Goal: Information Seeking & Learning: Learn about a topic

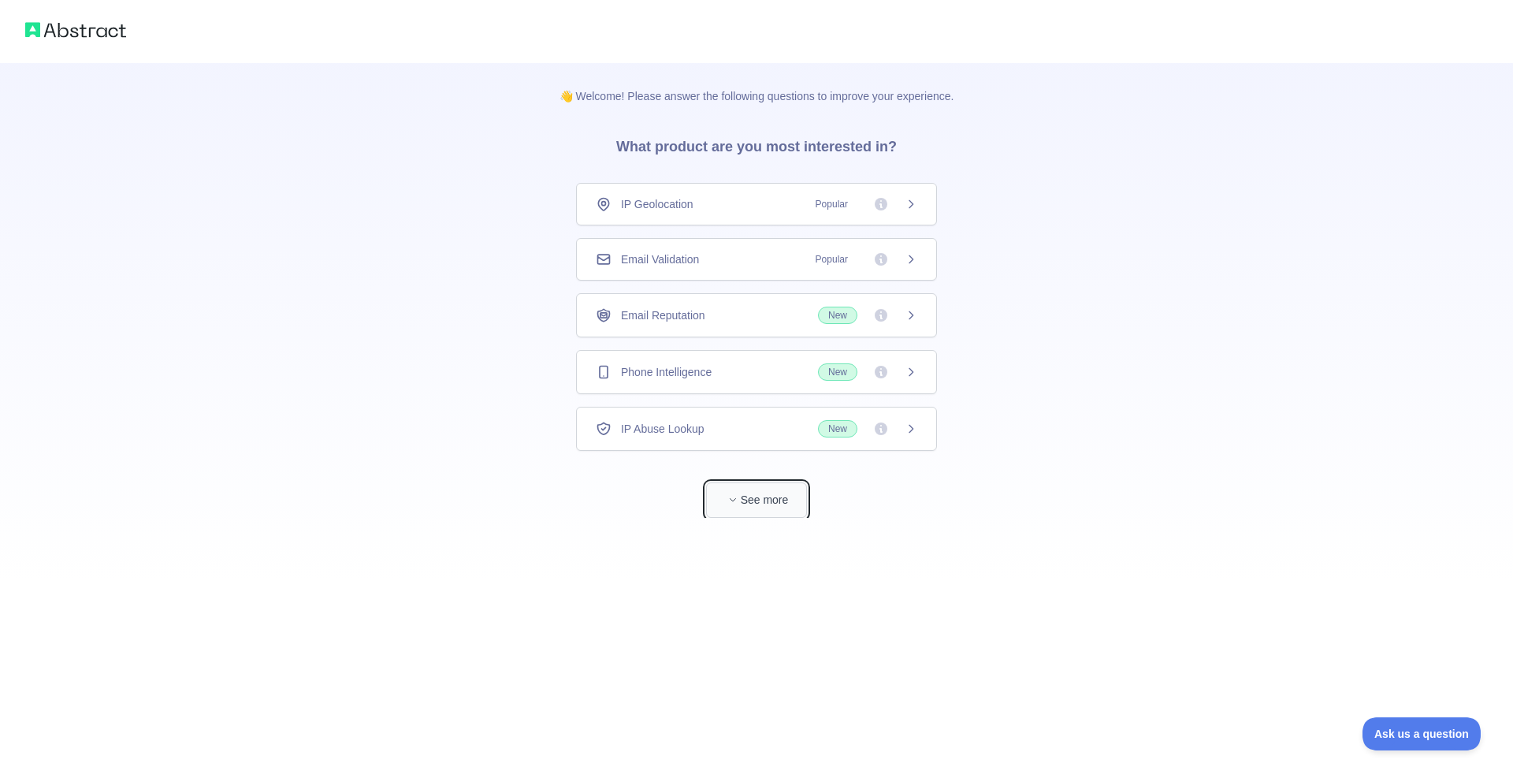
click at [770, 505] on button "See more" at bounding box center [756, 499] width 101 height 35
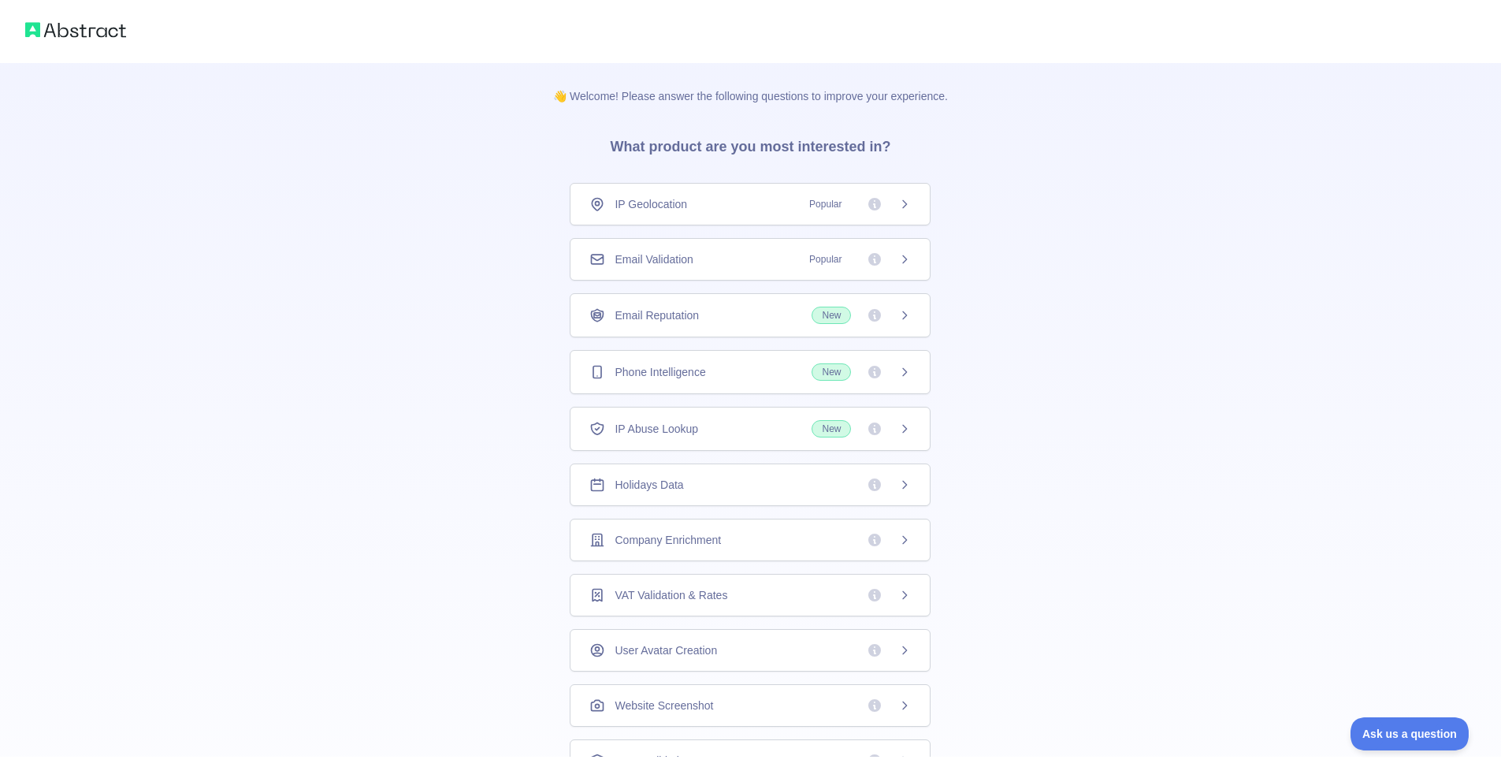
click at [77, 30] on img at bounding box center [75, 30] width 101 height 22
click at [1099, 536] on div "👋 Welcome! Please answer the following questions to improve your experience. Wh…" at bounding box center [750, 501] width 1501 height 1002
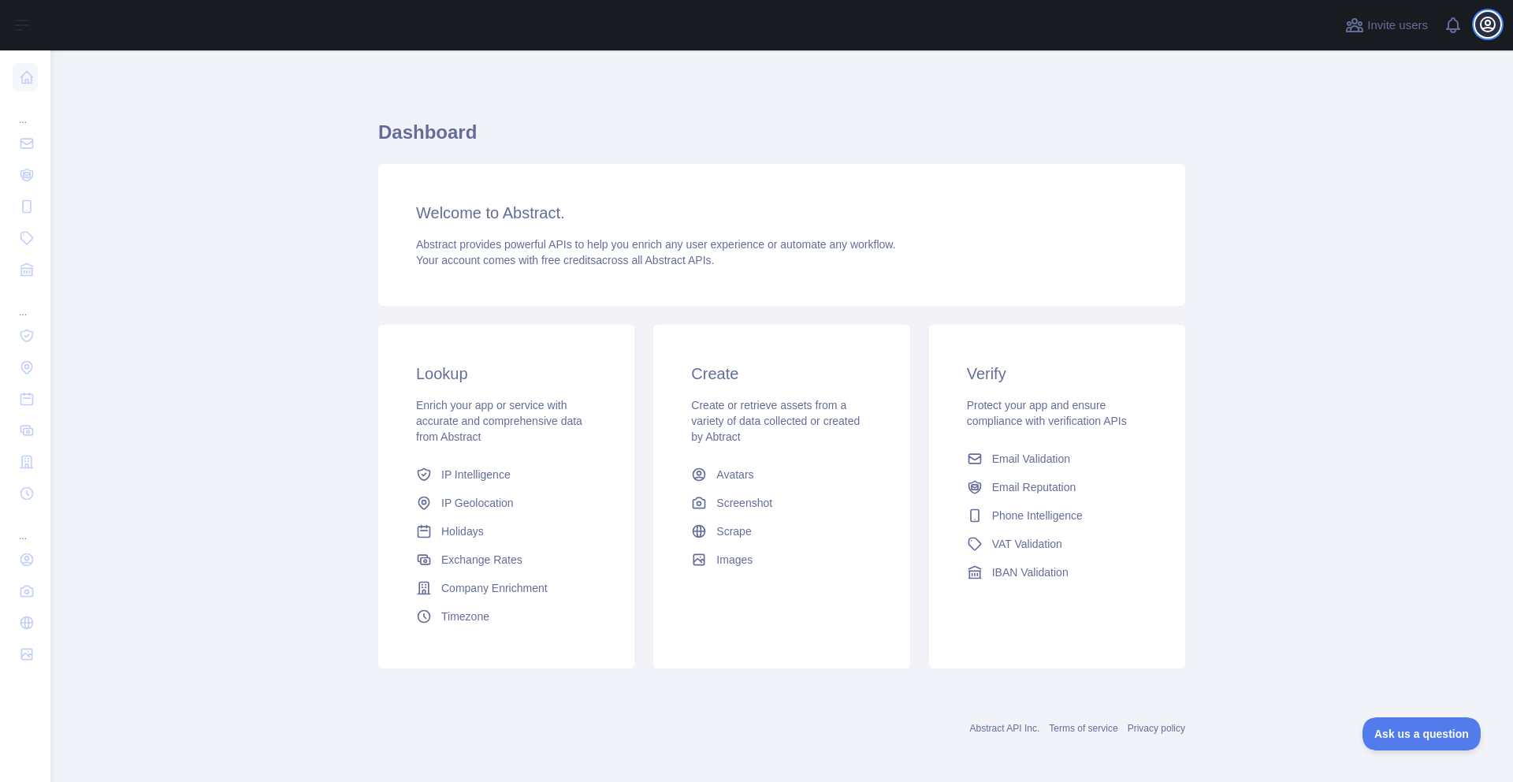
click at [1484, 20] on icon "button" at bounding box center [1487, 24] width 19 height 19
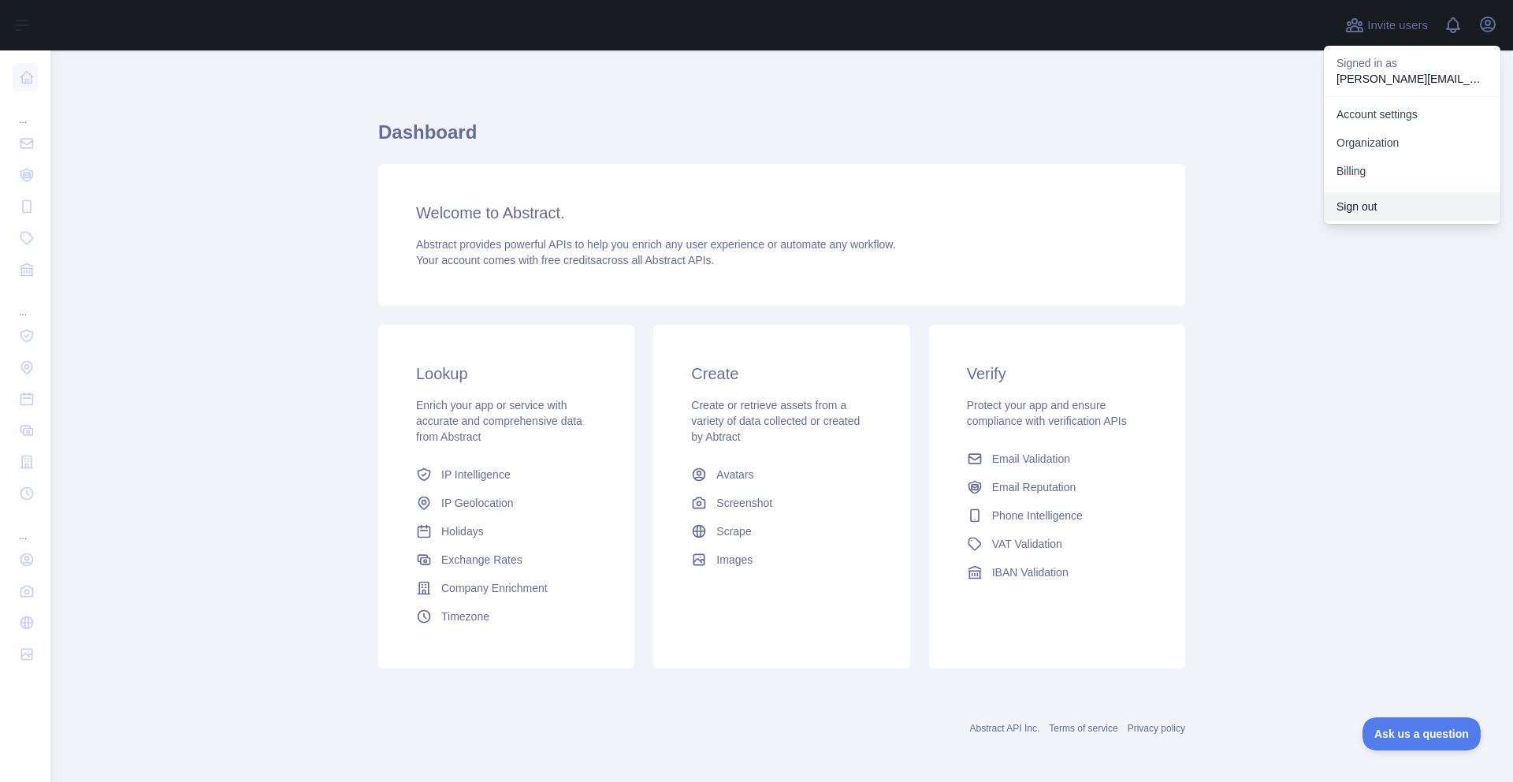
click at [1361, 203] on button "Sign out" at bounding box center [1412, 206] width 176 height 28
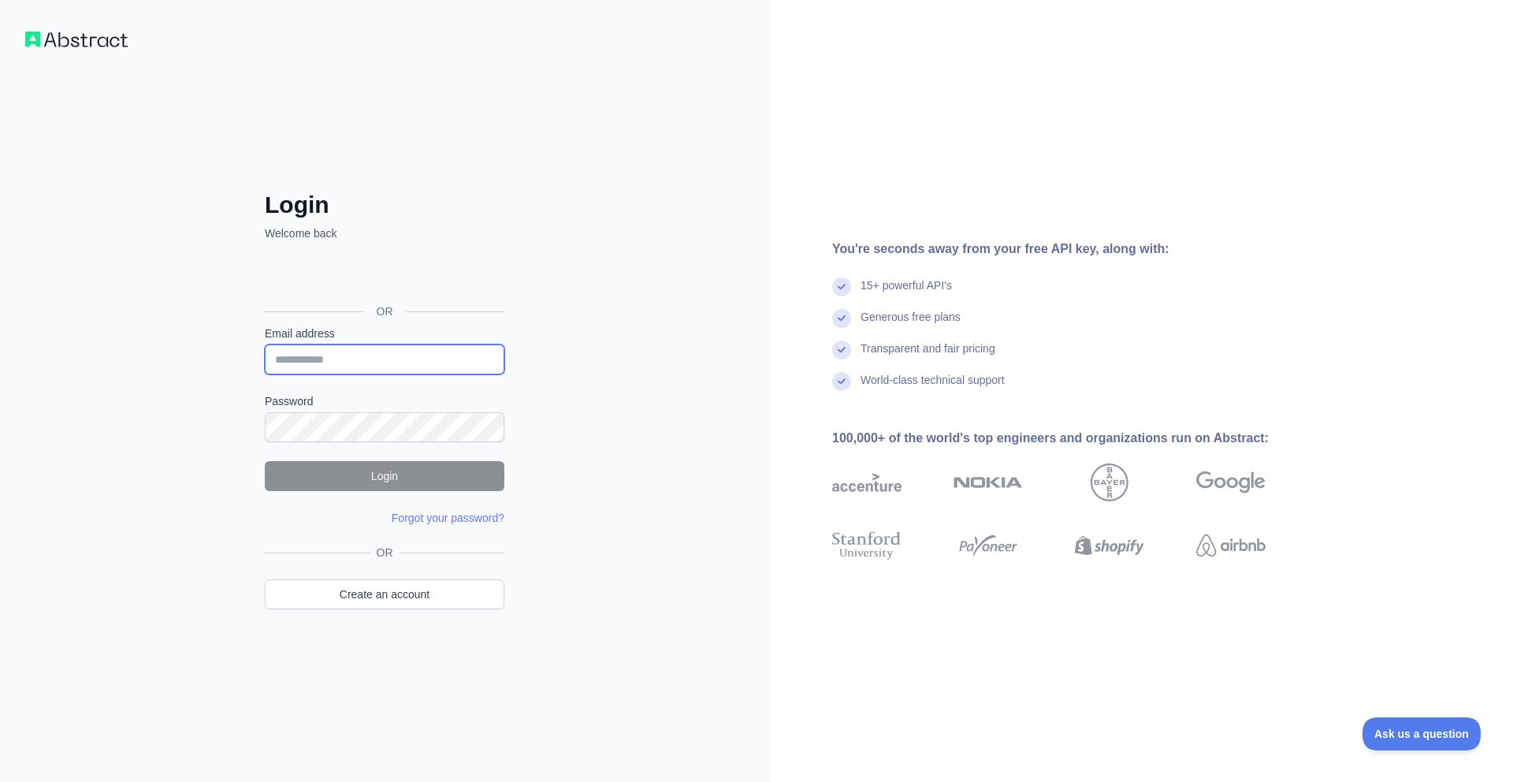
click at [371, 355] on input "Email address" at bounding box center [385, 359] width 240 height 30
type input "**********"
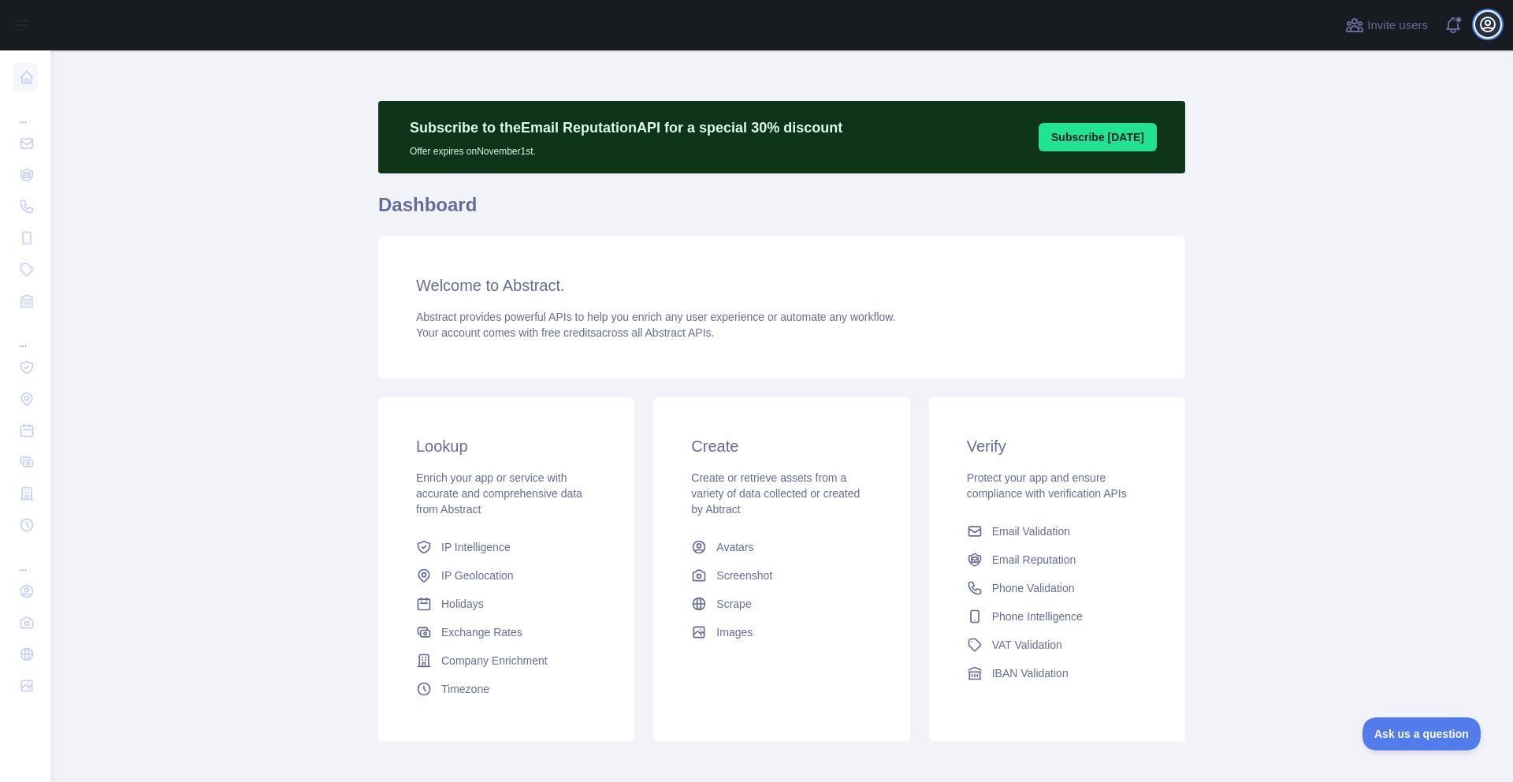
click at [1488, 32] on icon "button" at bounding box center [1487, 24] width 14 height 14
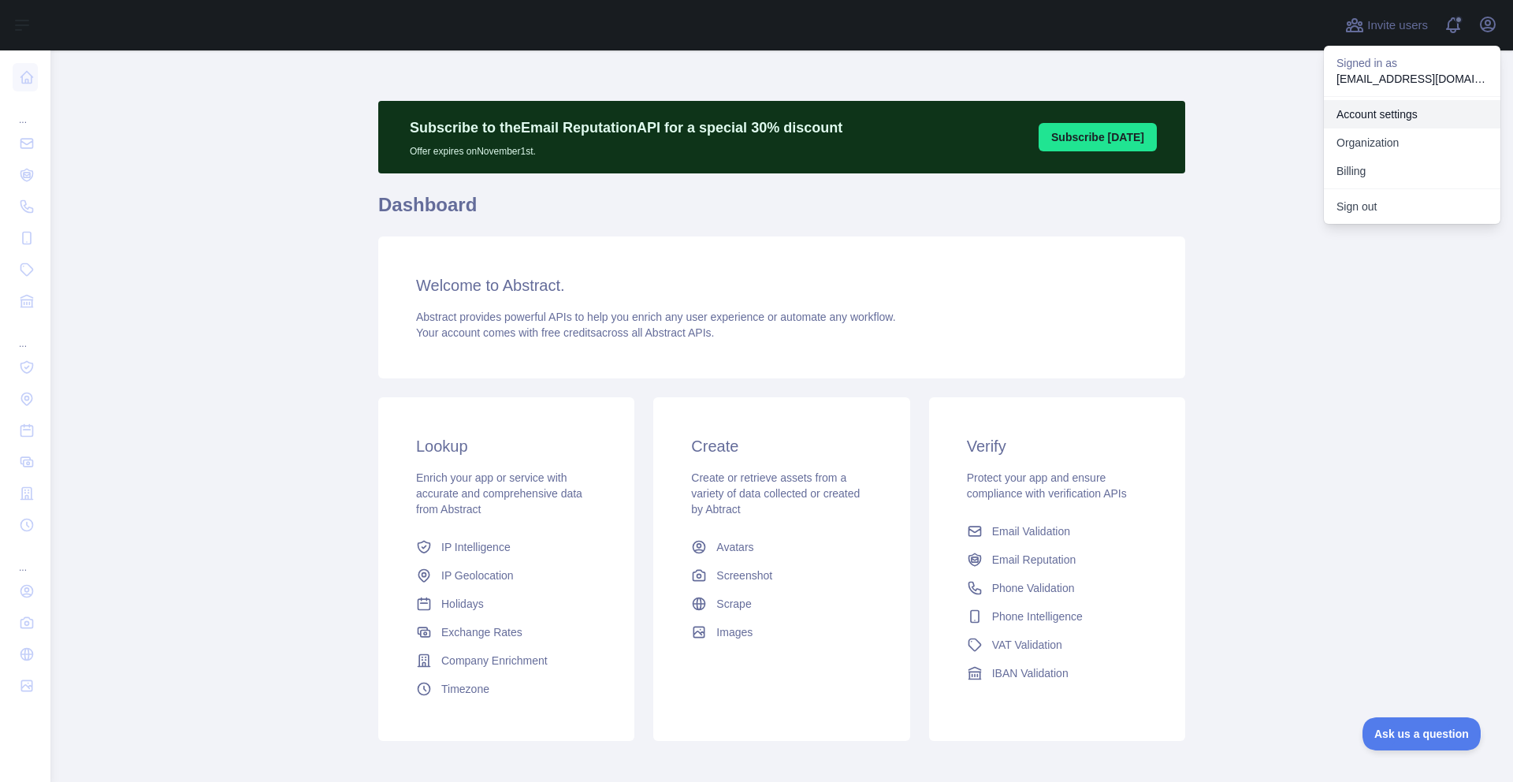
click at [1386, 110] on link "Account settings" at bounding box center [1412, 114] width 176 height 28
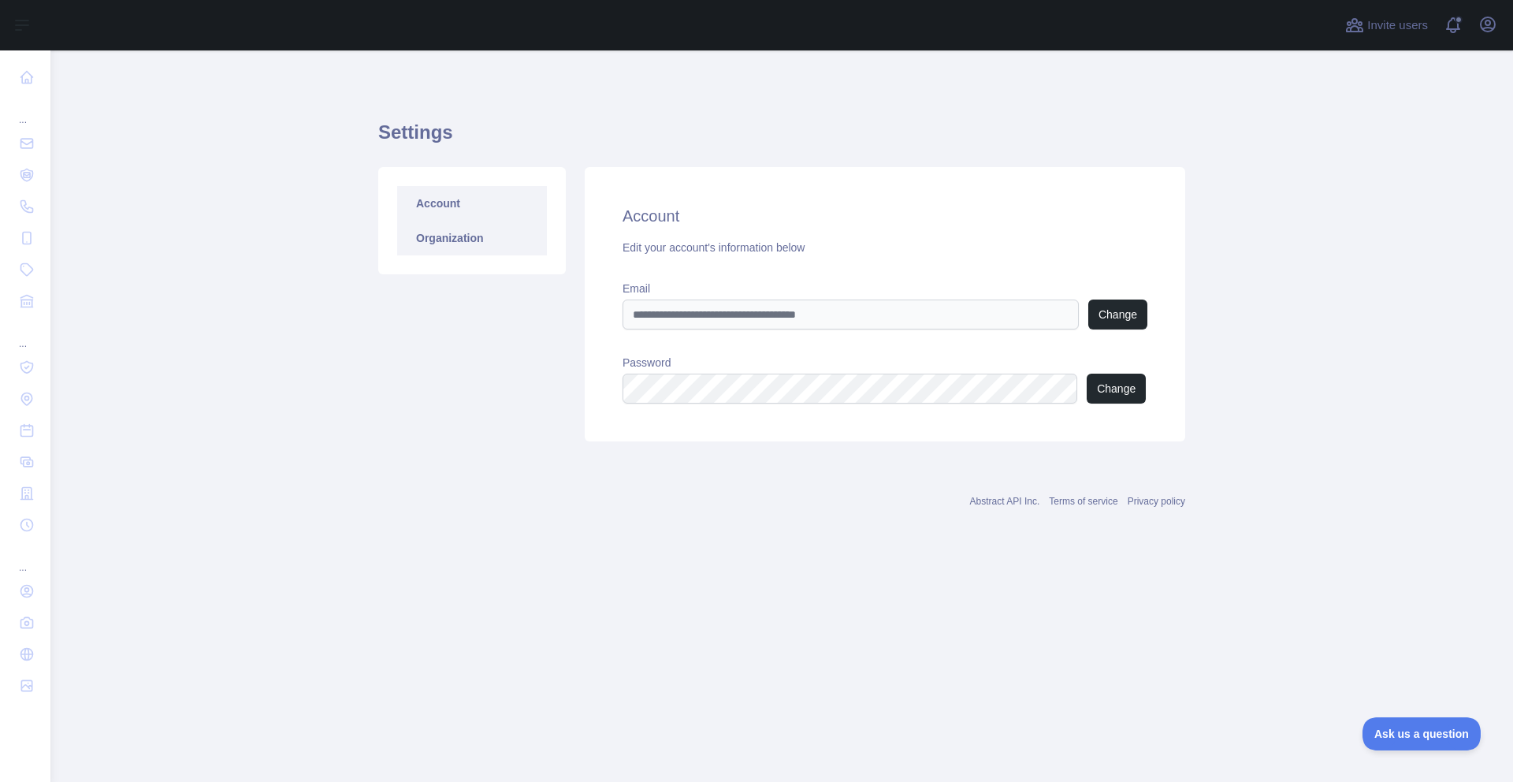
click at [467, 243] on link "Organization" at bounding box center [472, 238] width 150 height 35
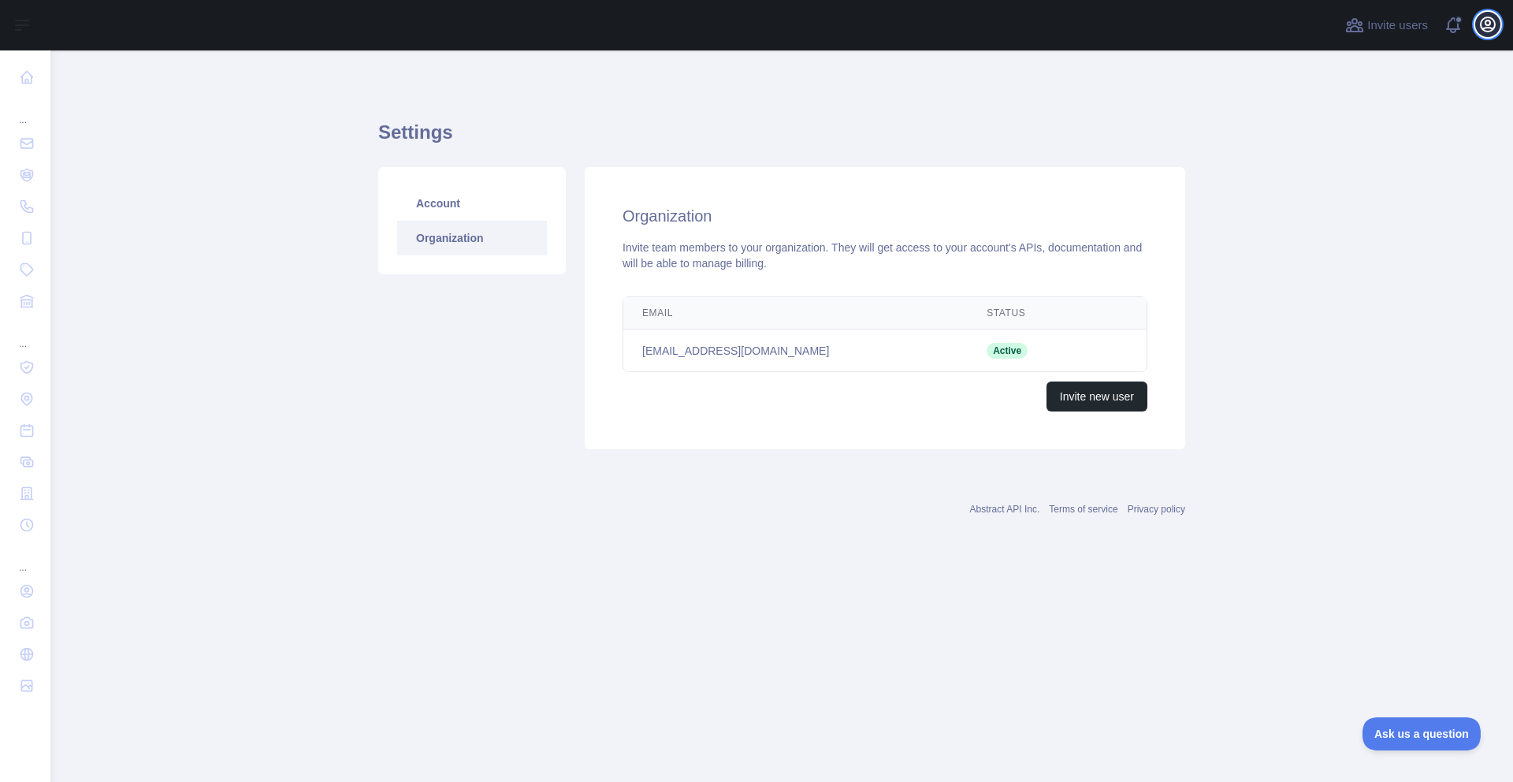
click at [1481, 31] on icon "button" at bounding box center [1487, 24] width 19 height 19
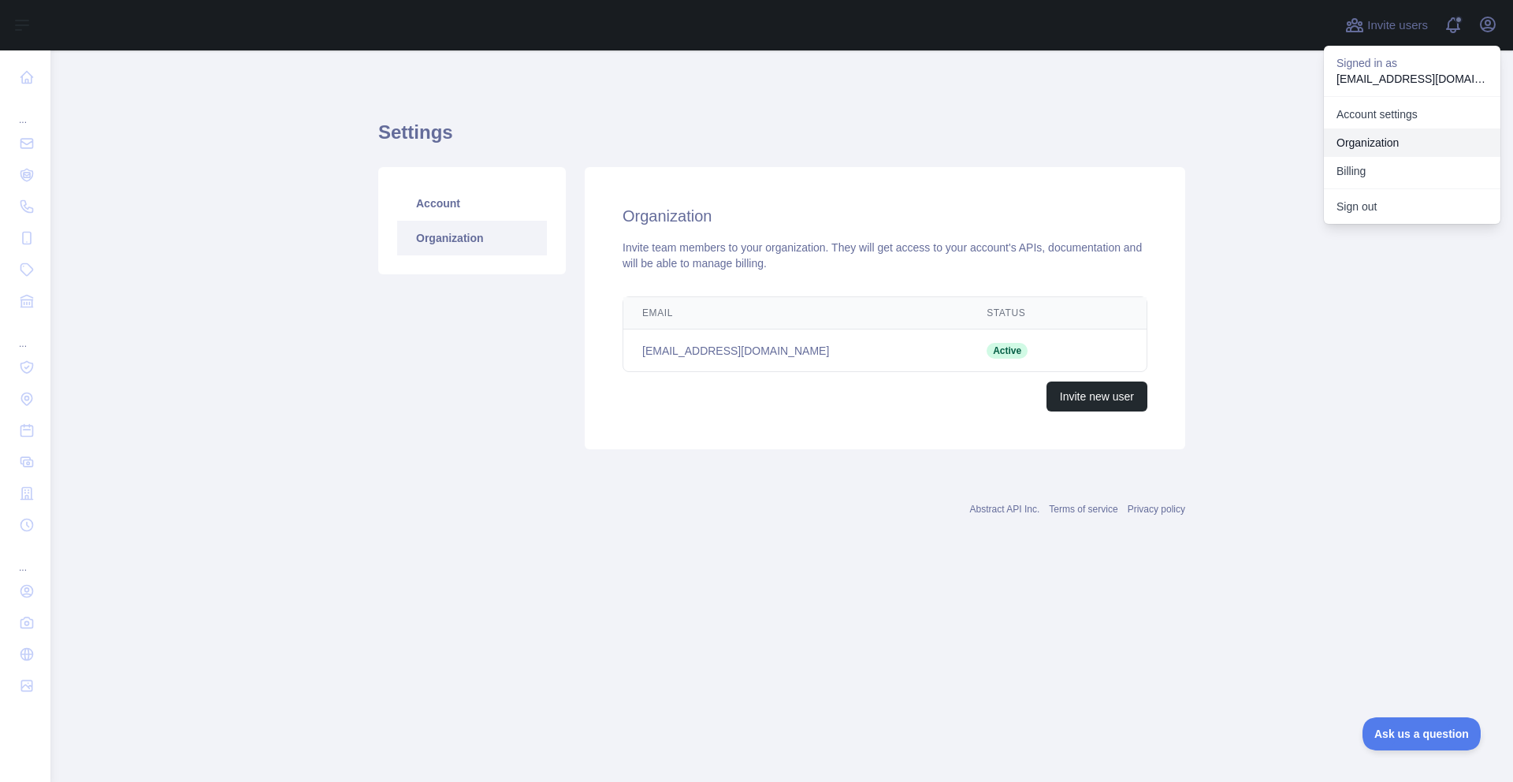
click at [1396, 142] on link "Organization" at bounding box center [1412, 142] width 176 height 28
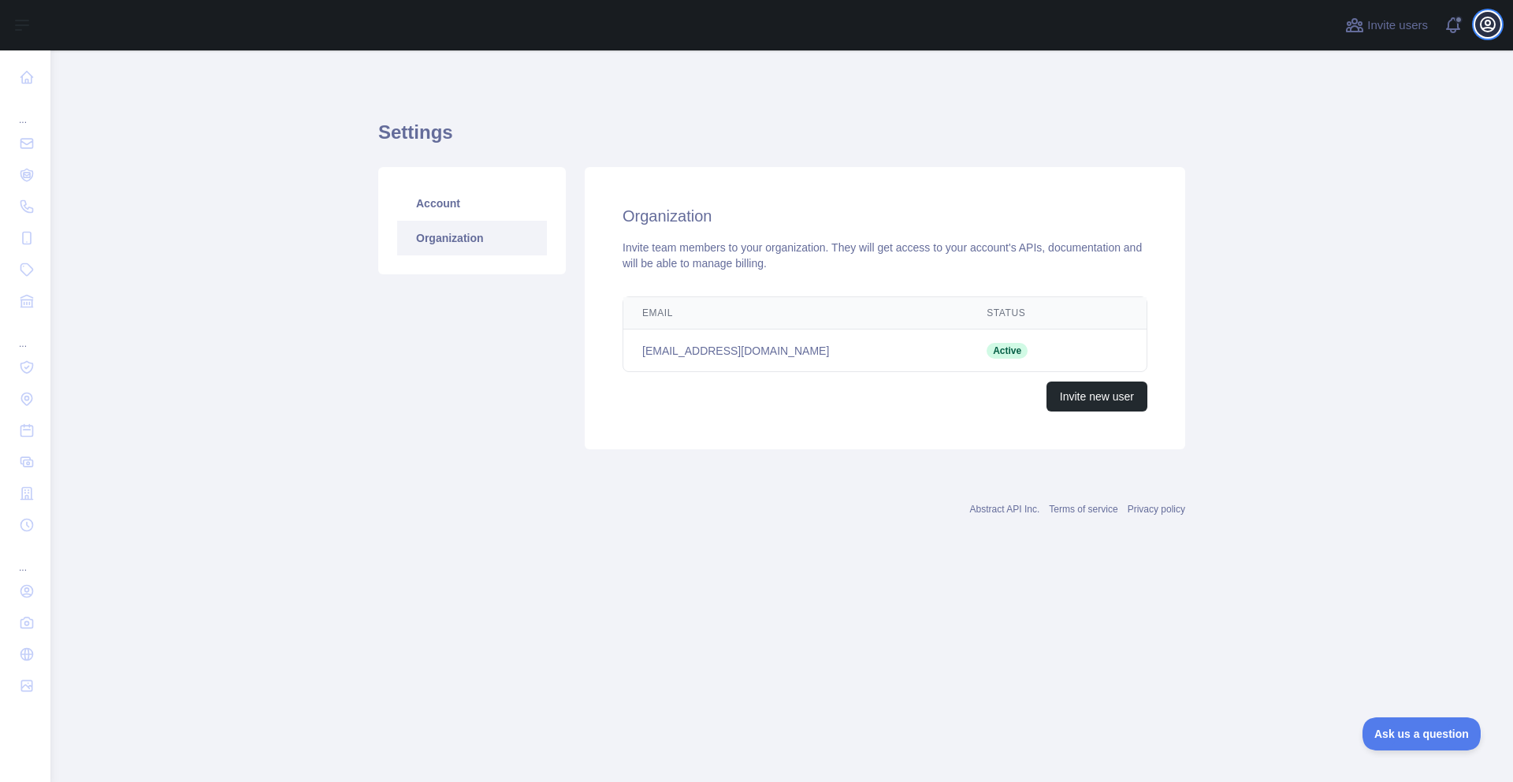
click at [1488, 31] on icon "button" at bounding box center [1487, 24] width 14 height 14
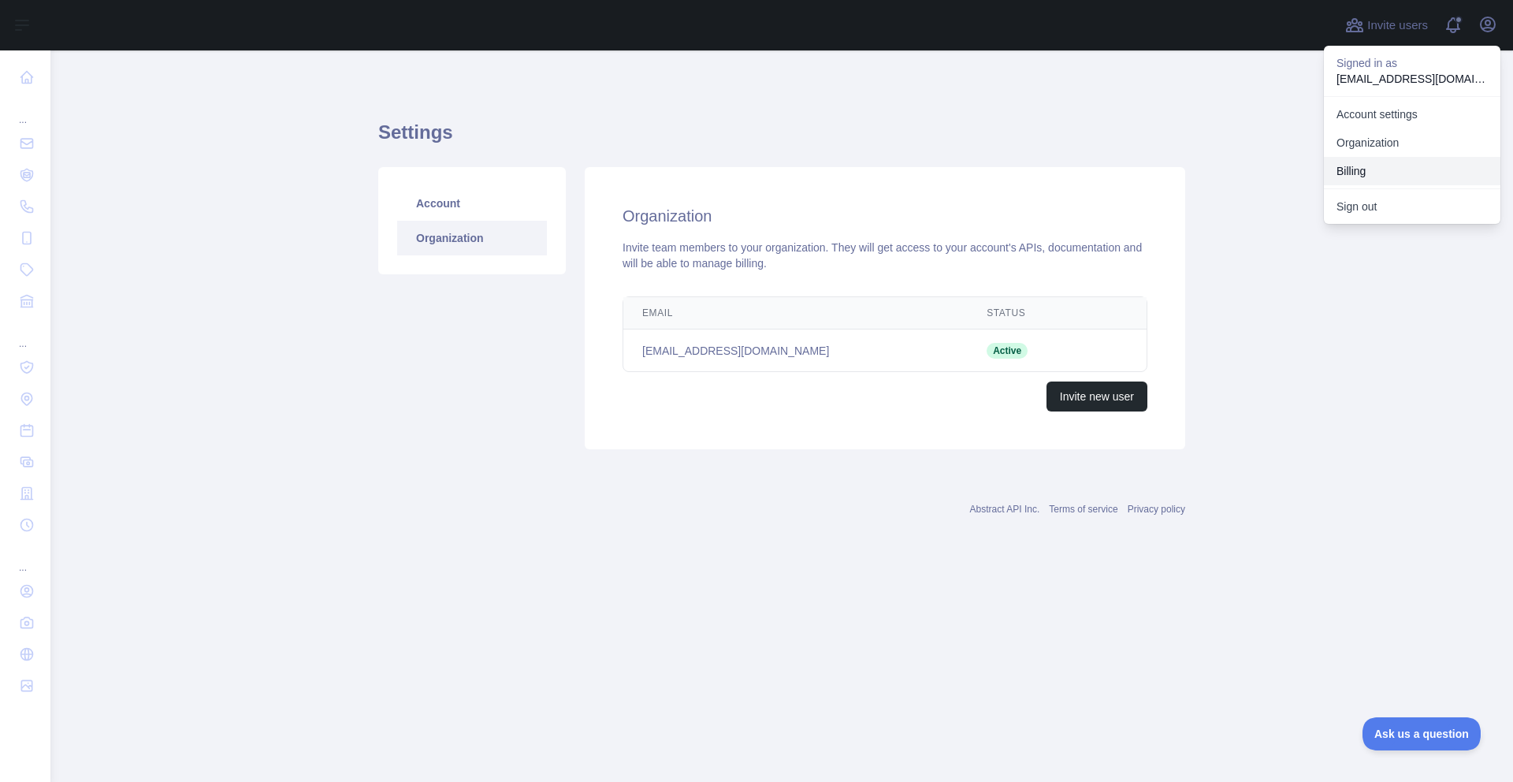
click at [1378, 176] on button "Billing" at bounding box center [1412, 171] width 176 height 28
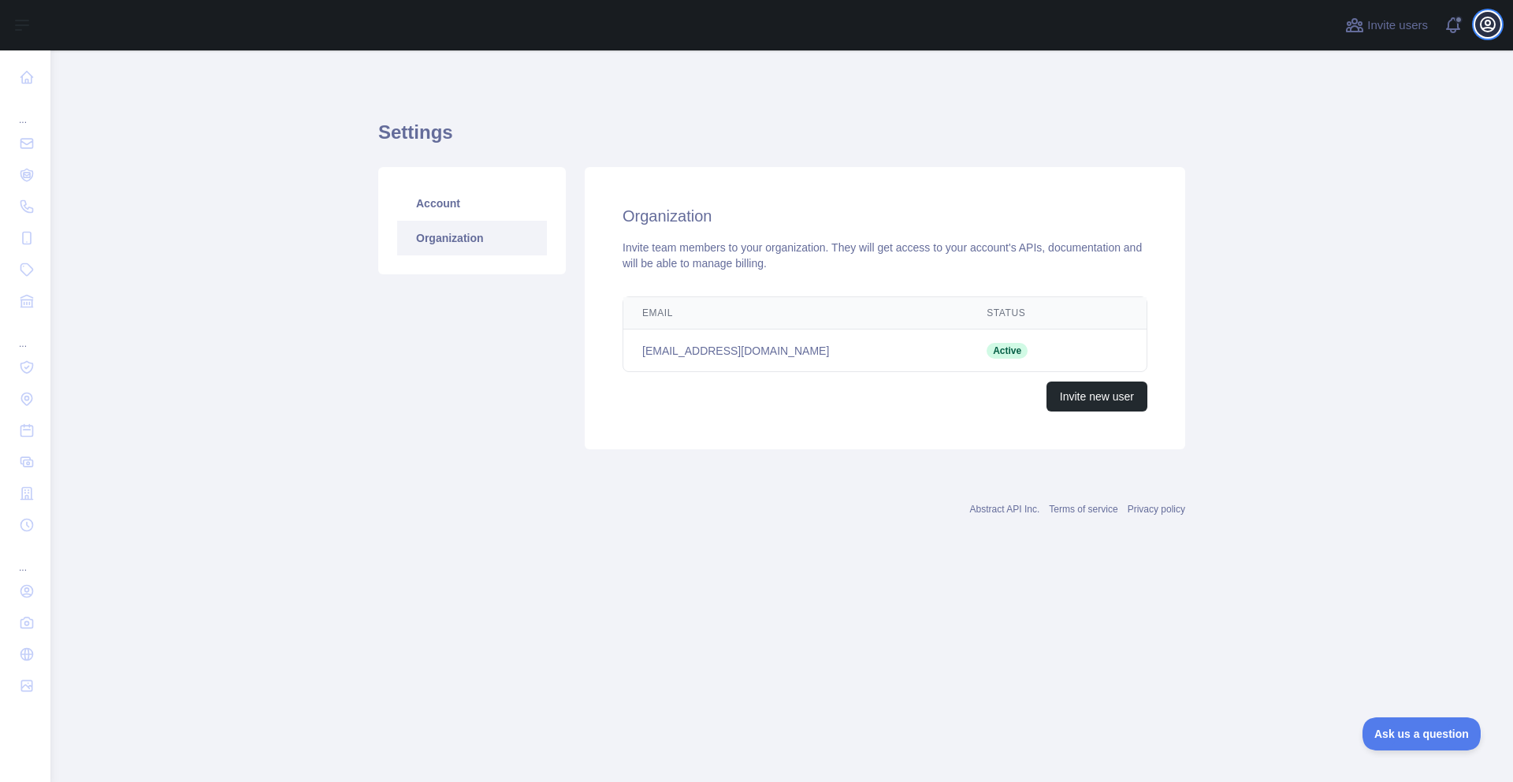
click at [1488, 34] on button "Open user menu" at bounding box center [1487, 24] width 25 height 25
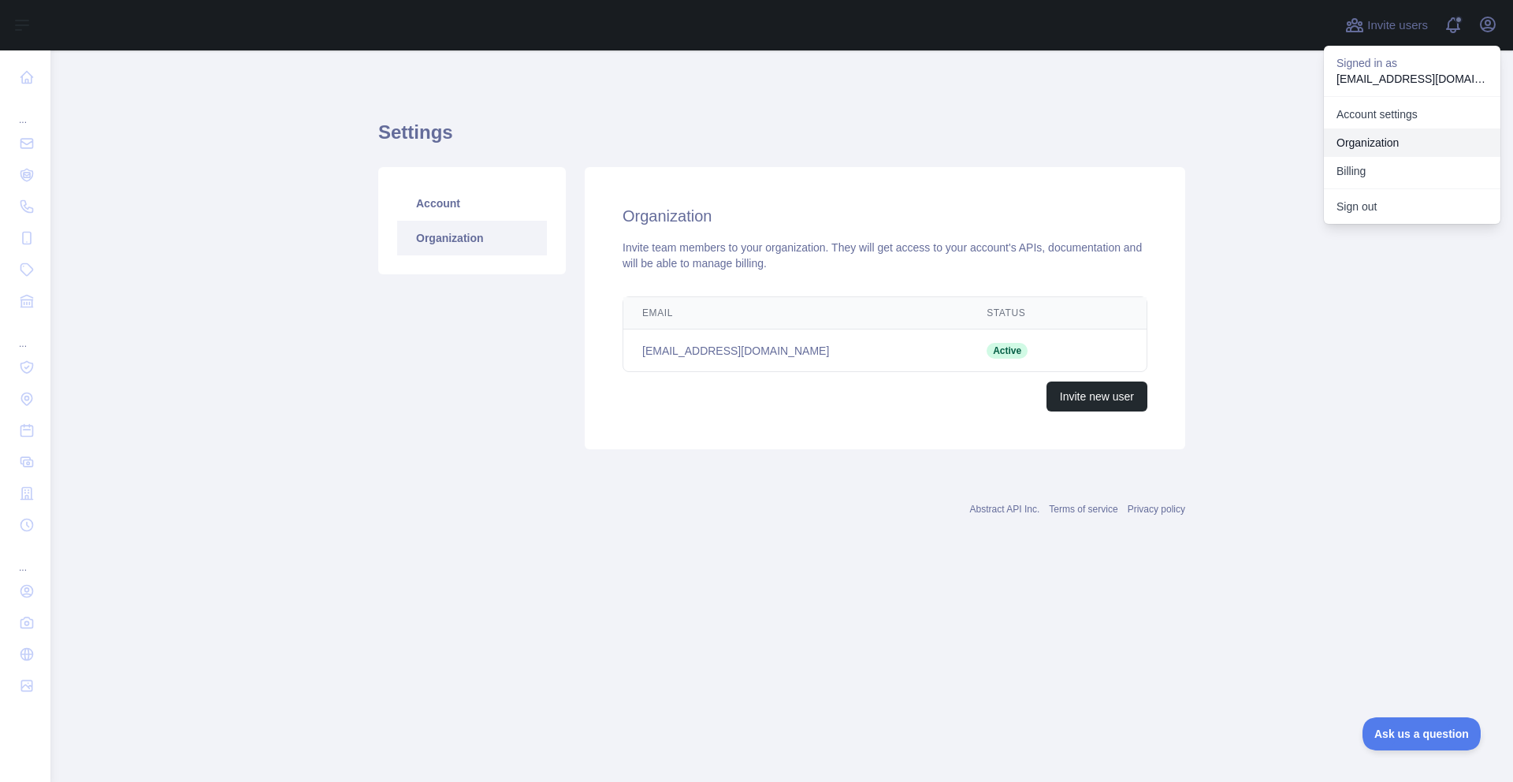
click at [1397, 137] on link "Organization" at bounding box center [1412, 142] width 176 height 28
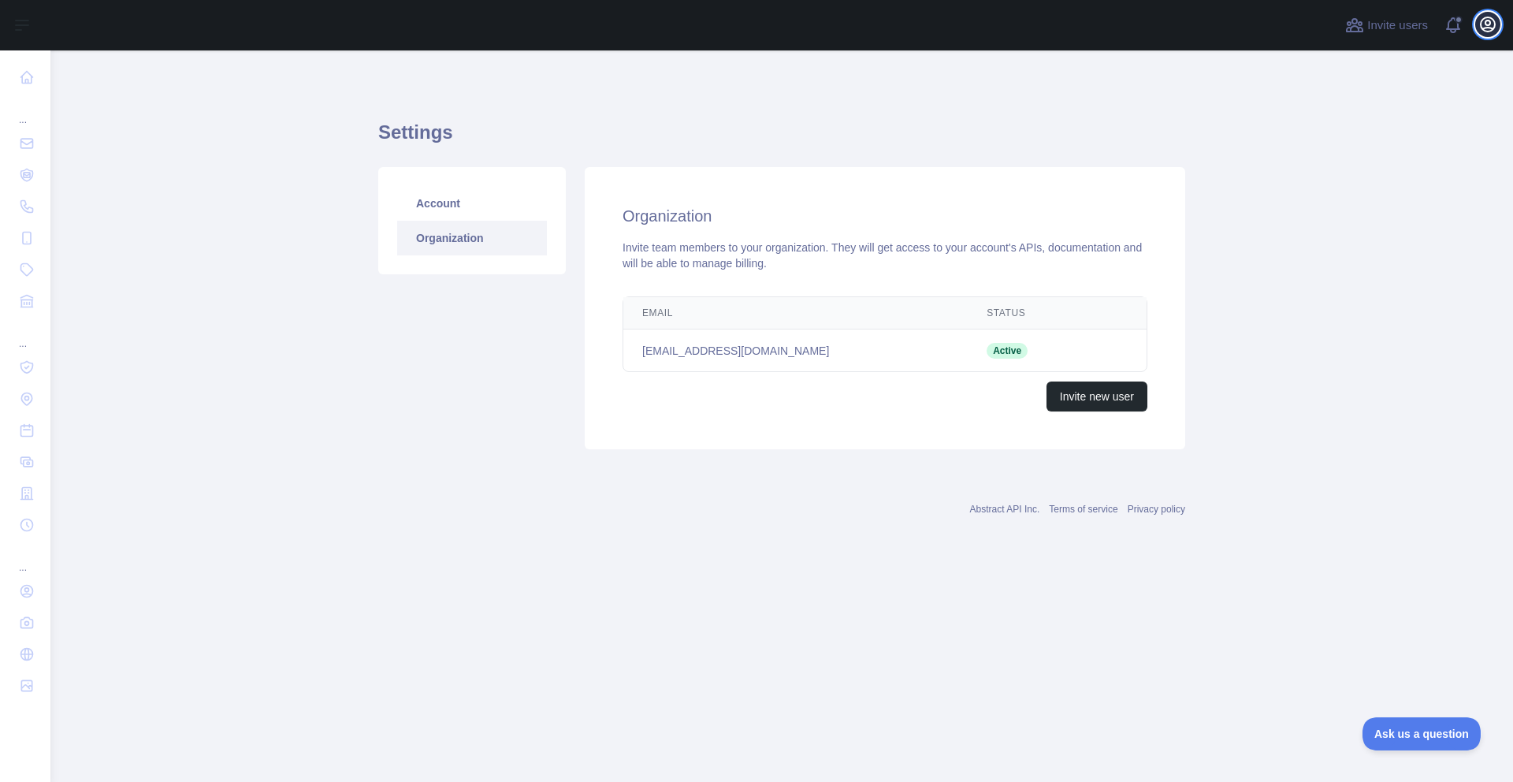
click at [1495, 29] on icon "button" at bounding box center [1487, 24] width 19 height 19
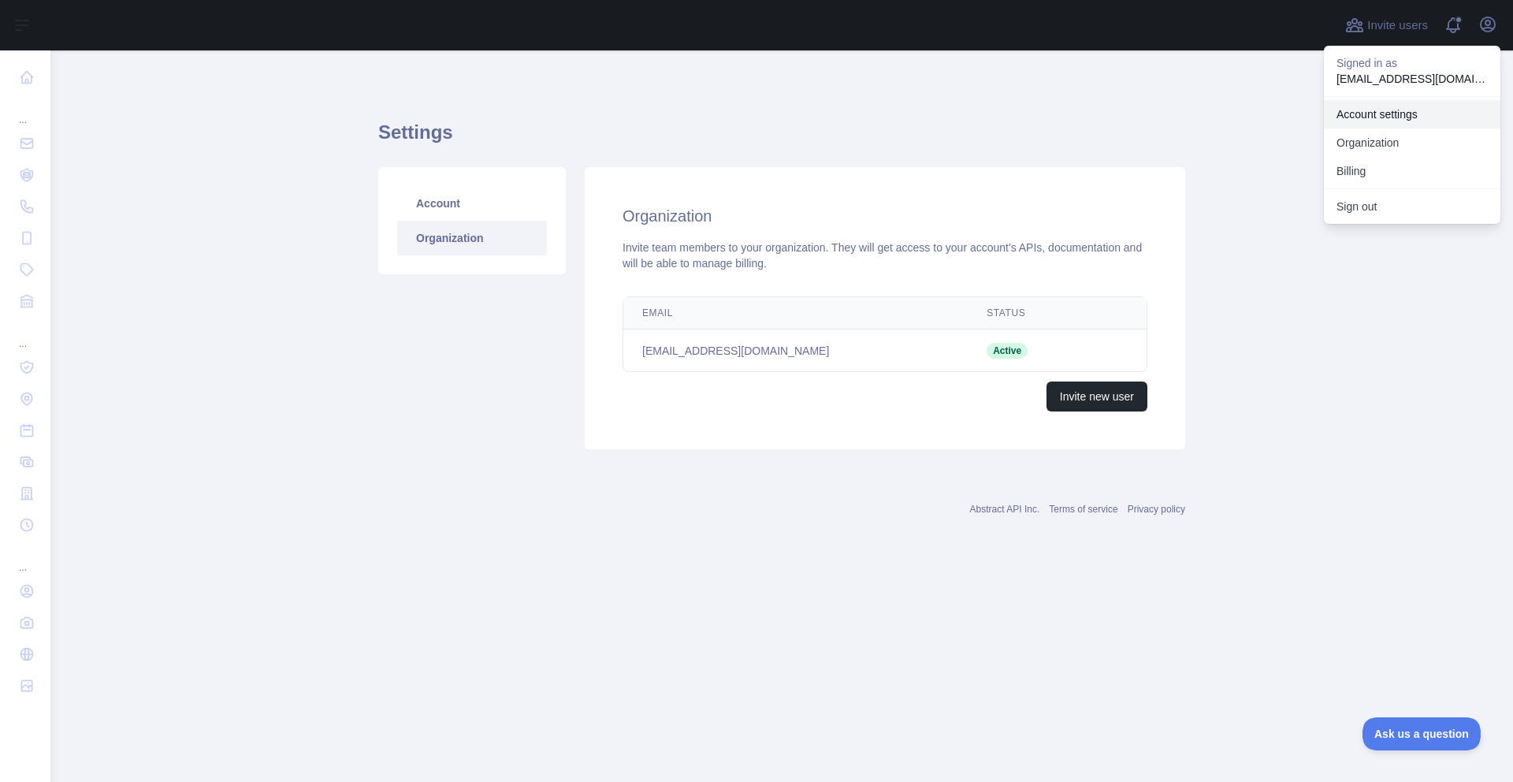
click at [1389, 112] on link "Account settings" at bounding box center [1412, 114] width 176 height 28
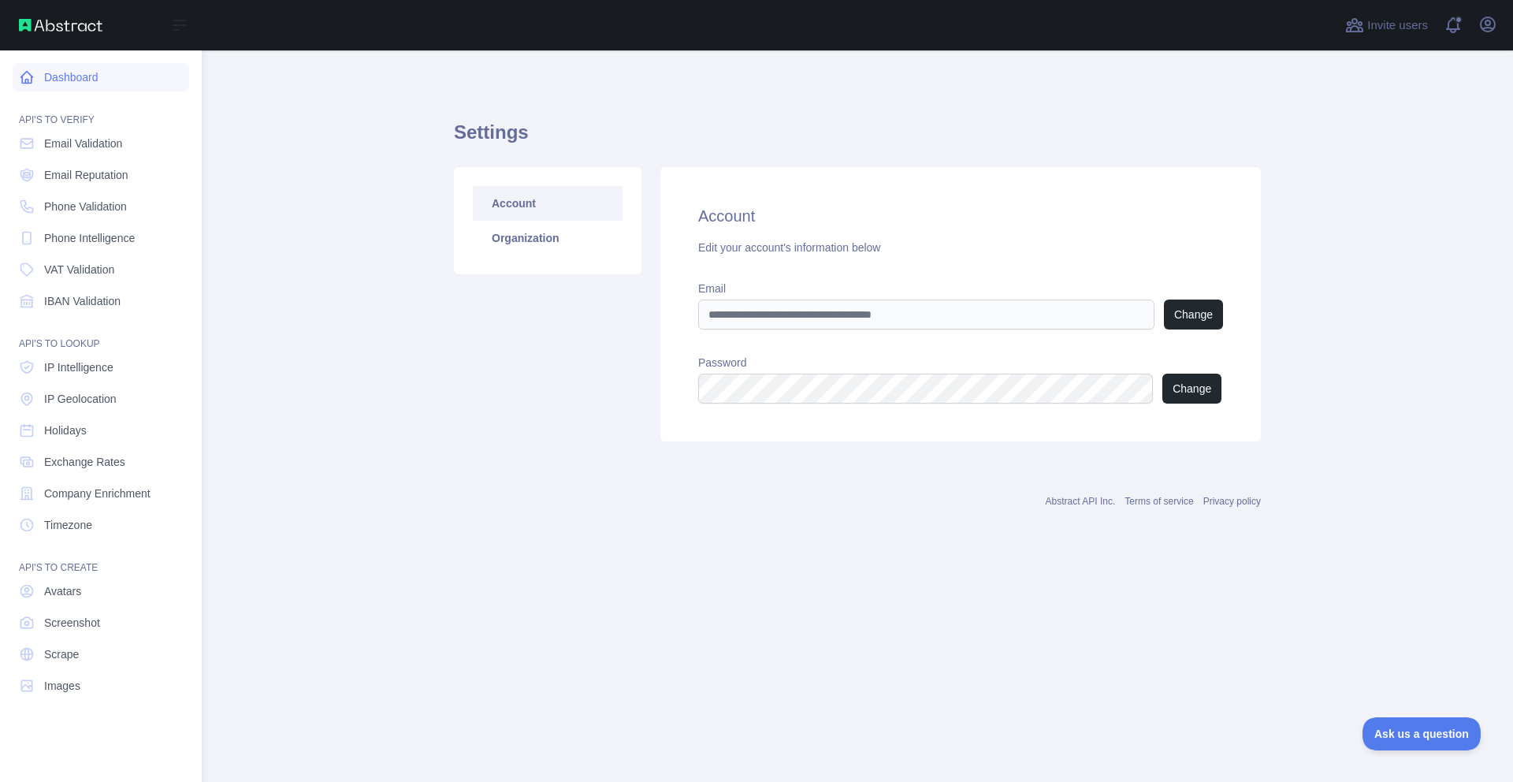
click at [96, 85] on link "Dashboard" at bounding box center [101, 77] width 176 height 28
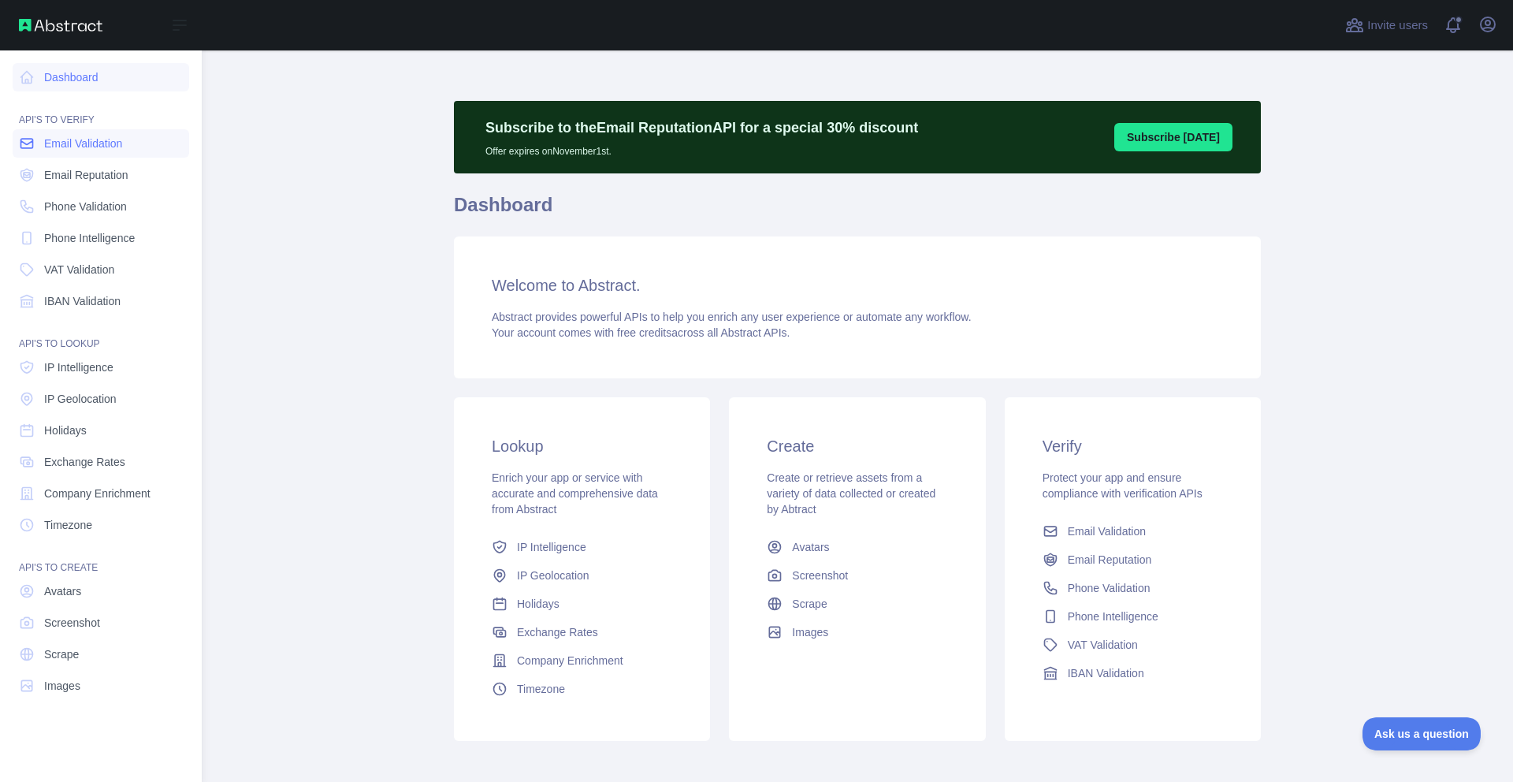
click at [81, 143] on span "Email Validation" at bounding box center [83, 144] width 78 height 16
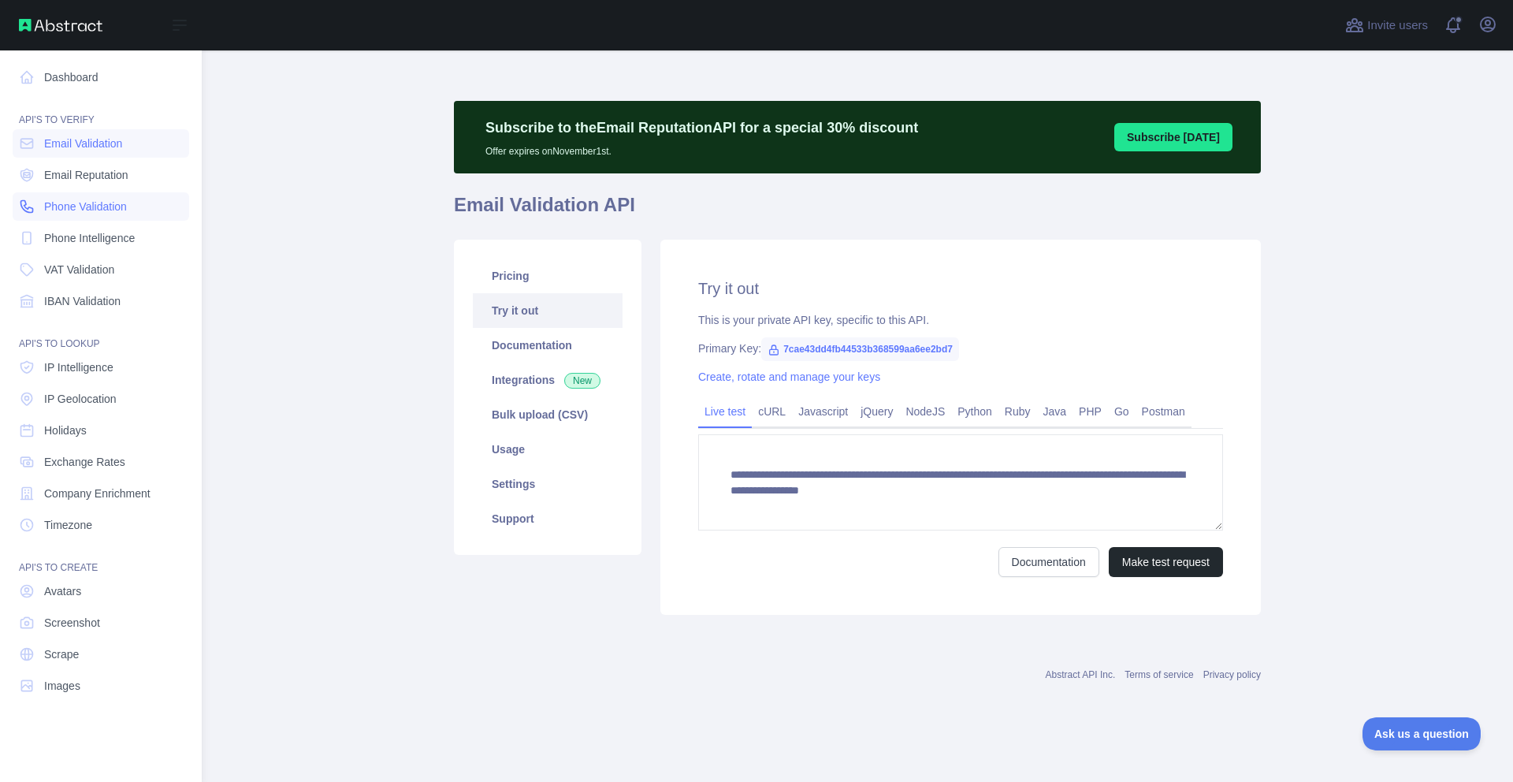
click at [89, 203] on span "Phone Validation" at bounding box center [85, 207] width 83 height 16
click at [80, 145] on span "Email Validation" at bounding box center [83, 144] width 78 height 16
click at [92, 195] on link "Phone Validation" at bounding box center [101, 206] width 176 height 28
click at [78, 154] on link "Email Validation" at bounding box center [101, 143] width 176 height 28
click at [72, 172] on span "Email Reputation" at bounding box center [86, 175] width 84 height 16
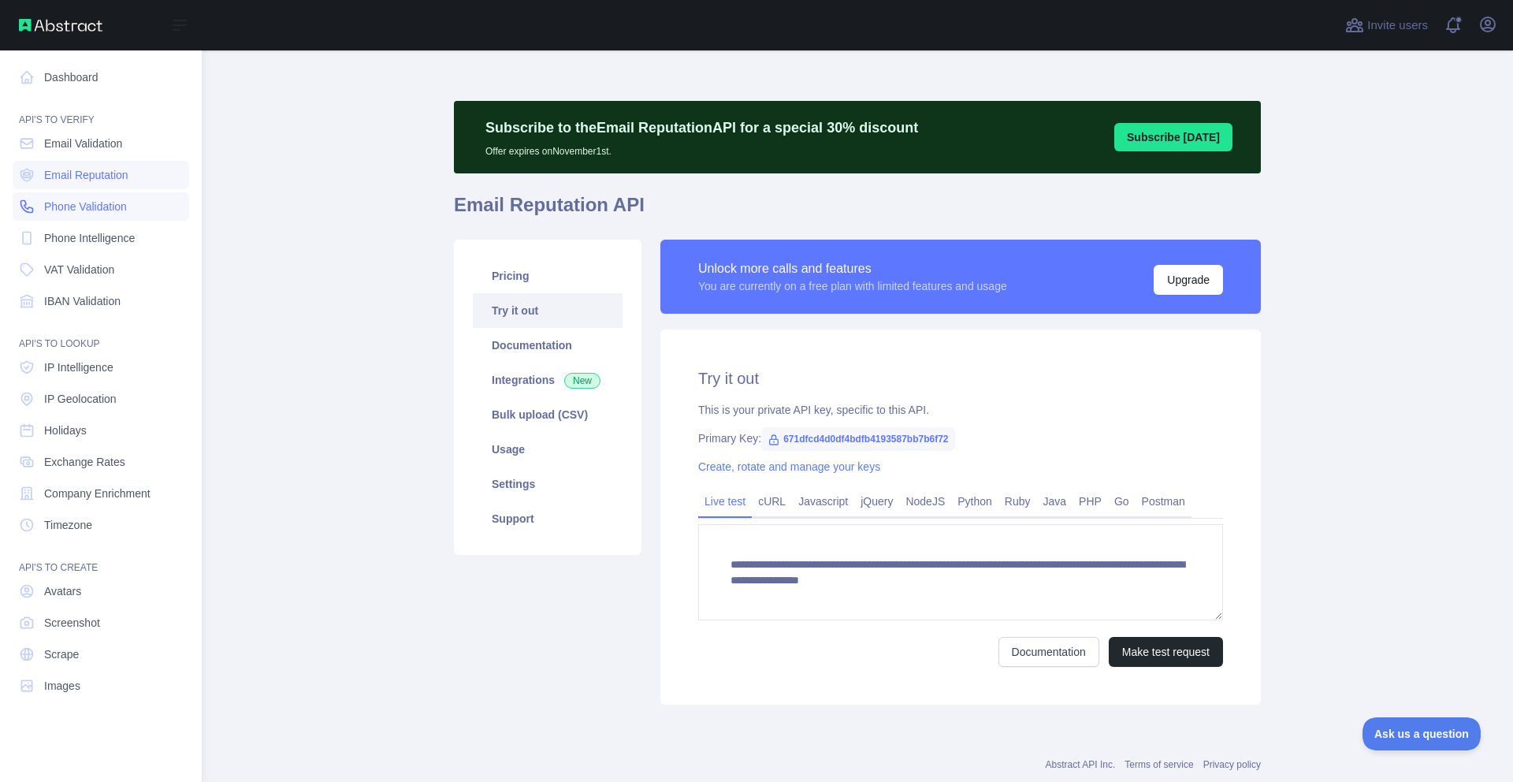
click at [75, 203] on span "Phone Validation" at bounding box center [85, 207] width 83 height 16
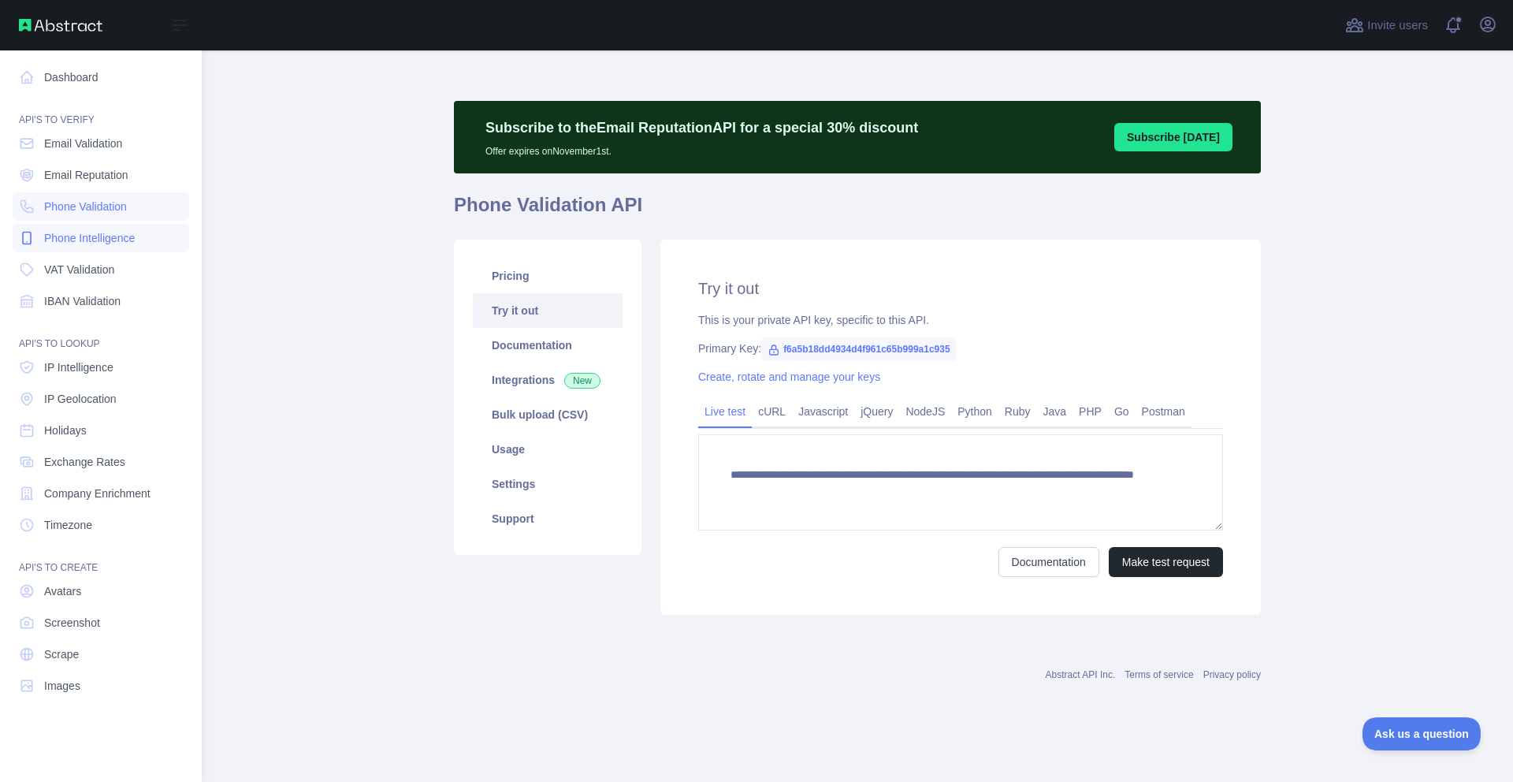
click at [87, 230] on span "Phone Intelligence" at bounding box center [89, 238] width 91 height 16
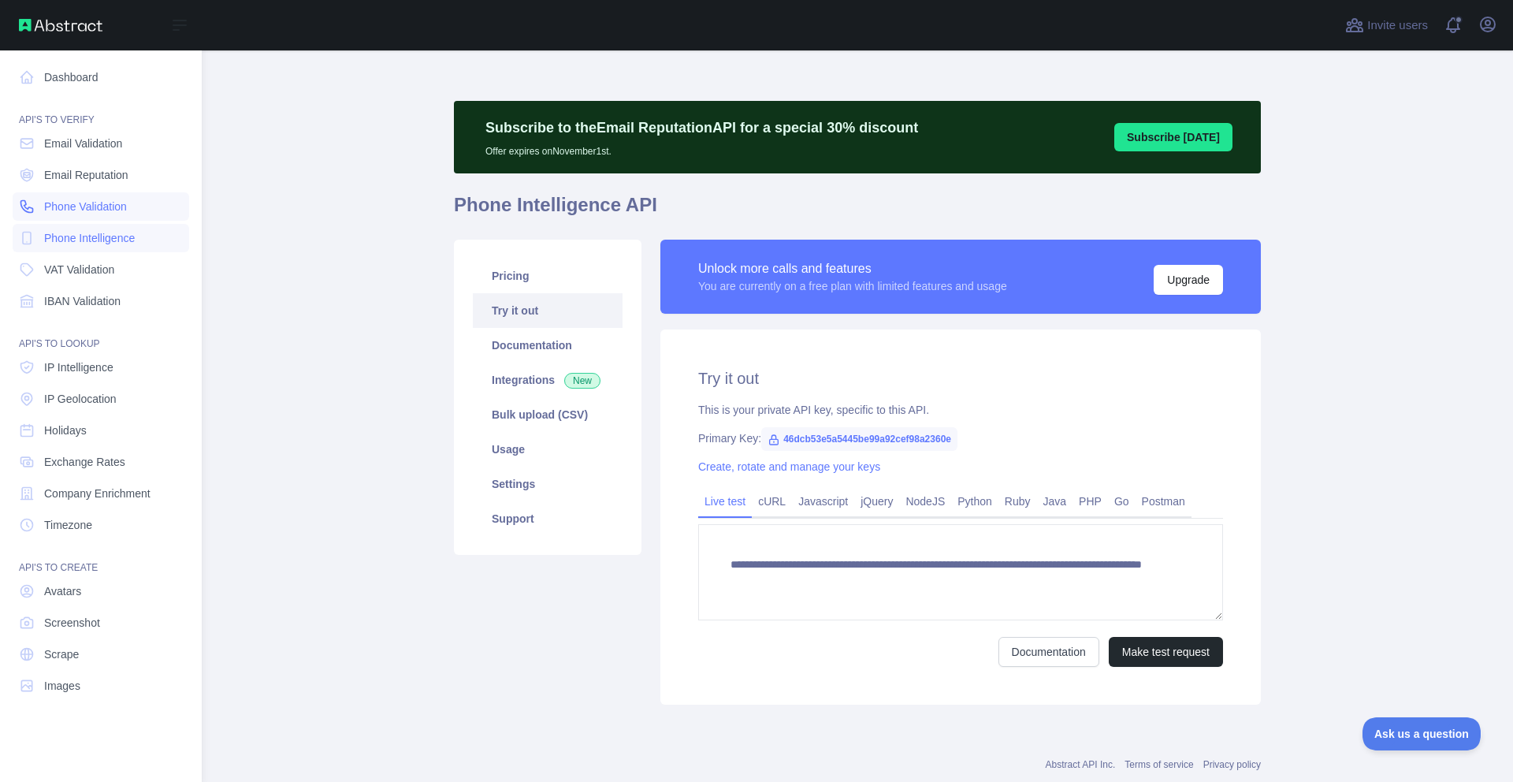
click at [95, 205] on span "Phone Validation" at bounding box center [85, 207] width 83 height 16
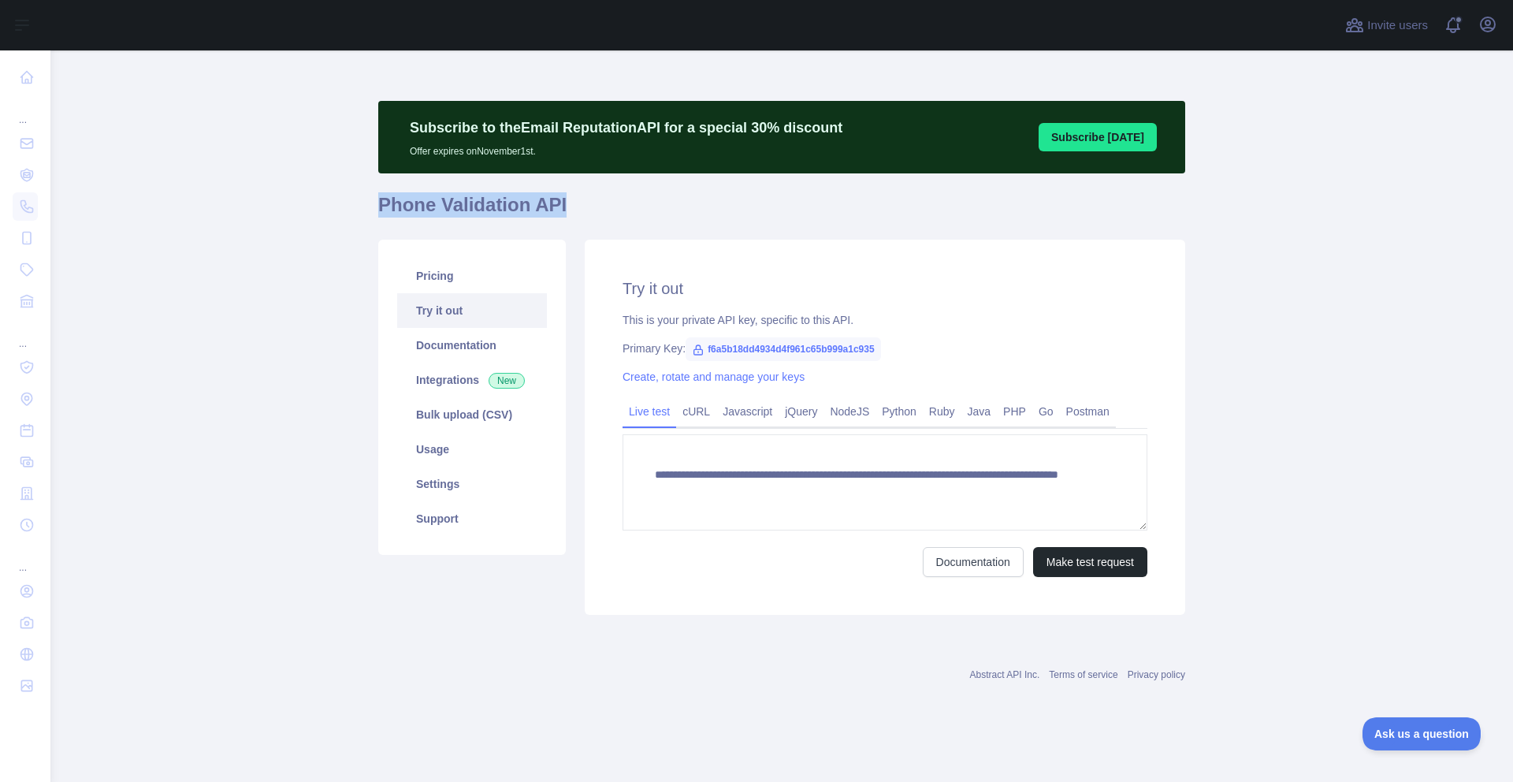
drag, startPoint x: 557, startPoint y: 210, endPoint x: 373, endPoint y: 207, distance: 184.4
click at [373, 207] on main "**********" at bounding box center [781, 415] width 1462 height 731
copy h1 "Phone Validation API"
